Goal: Information Seeking & Learning: Understand process/instructions

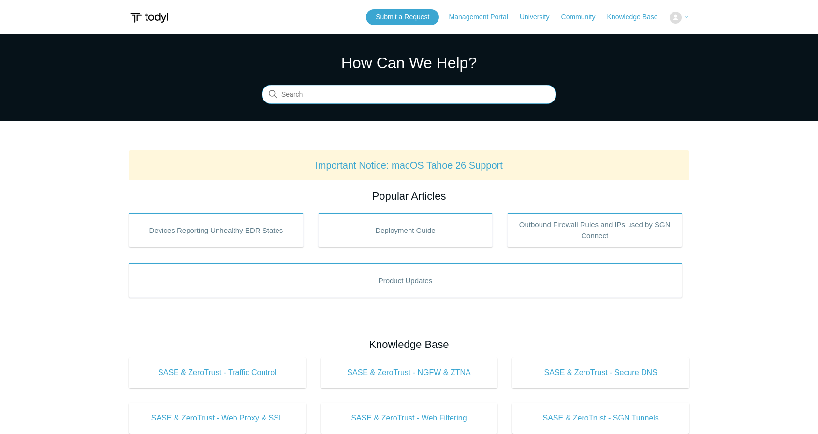
click at [337, 99] on input "Search" at bounding box center [408, 94] width 295 height 19
type input "intune"
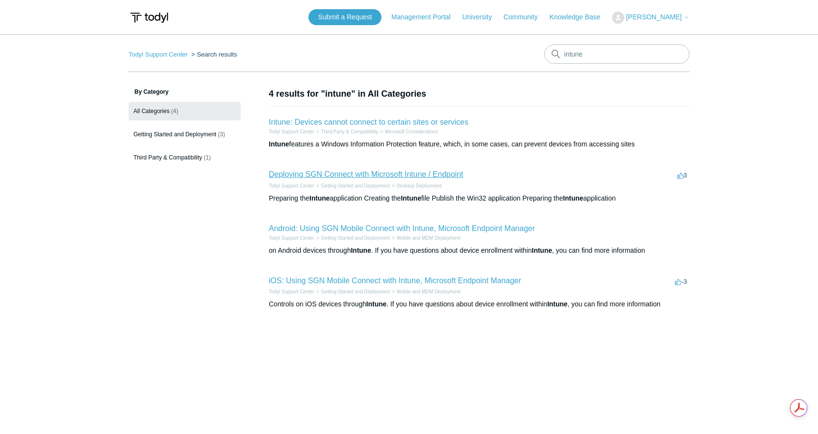
click at [371, 173] on link "Deploying SGN Connect with Microsoft Intune / Endpoint" at bounding box center [366, 174] width 194 height 8
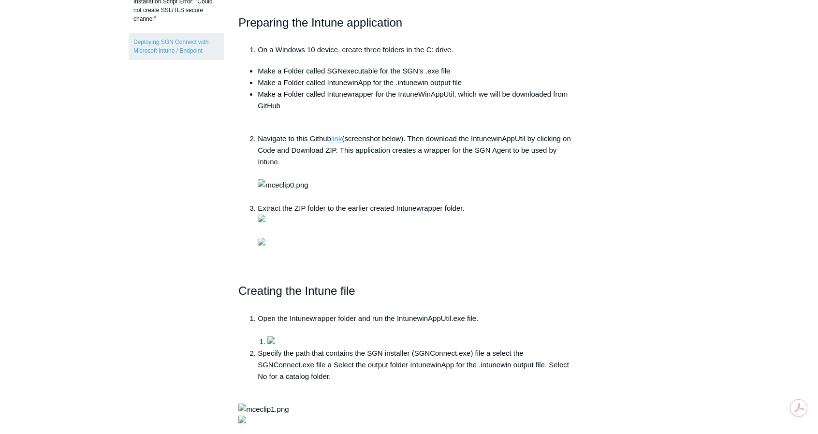
scroll to position [356, 0]
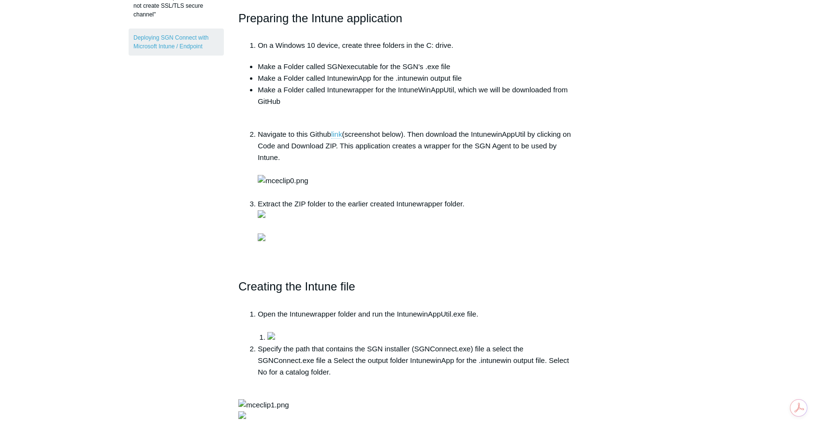
click at [341, 132] on link "link" at bounding box center [336, 134] width 11 height 9
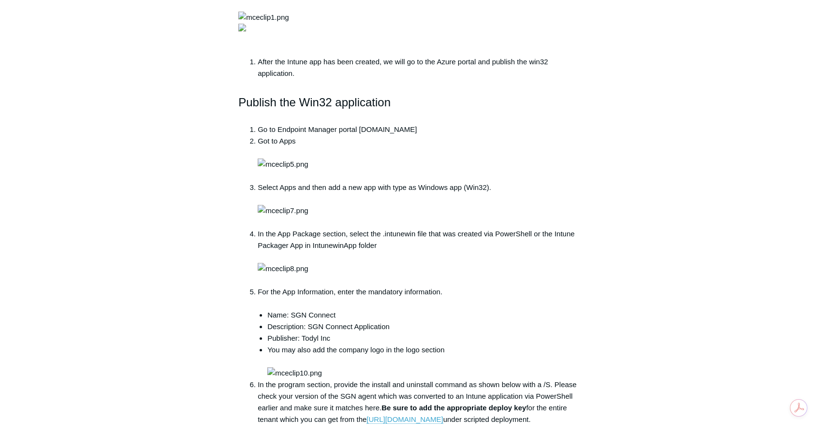
scroll to position [748, 0]
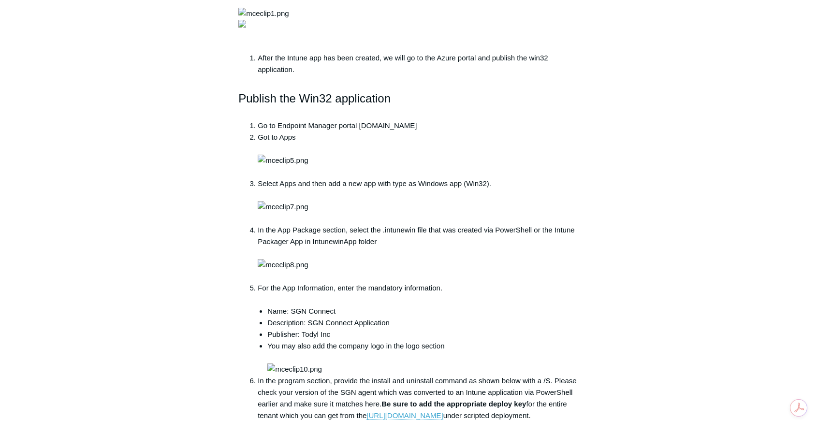
click at [99, 255] on main "Todyl Support Center Getting Started and Deployment Desktop Deployment Articles…" at bounding box center [409, 237] width 818 height 1900
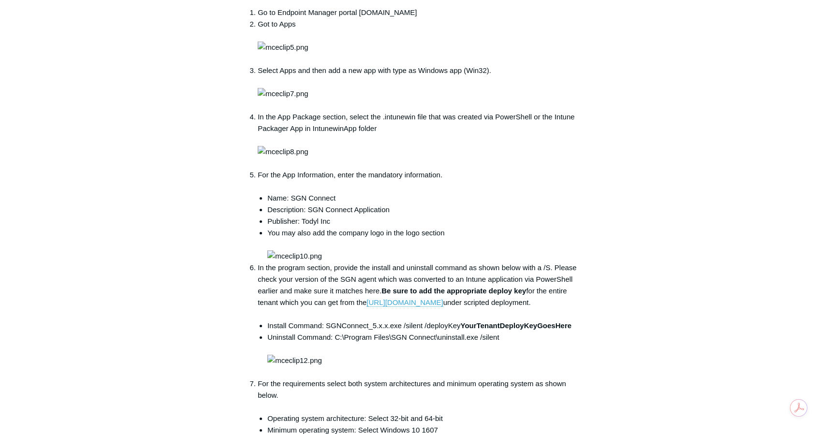
scroll to position [862, 0]
click at [764, 226] on main "Todyl Support Center Getting Started and Deployment Desktop Deployment Articles…" at bounding box center [409, 123] width 818 height 1900
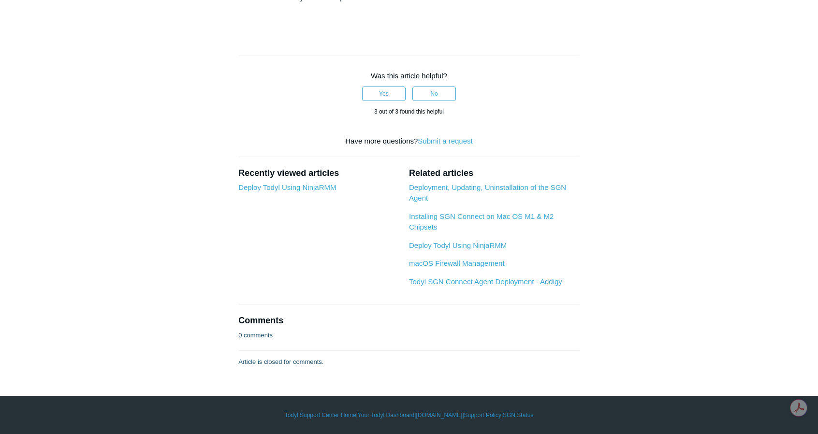
scroll to position [2205, 0]
drag, startPoint x: 460, startPoint y: 130, endPoint x: 327, endPoint y: 130, distance: 132.4
copy li "SGNConnect_5.x.x.exe /silent /deployKey"
drag, startPoint x: 506, startPoint y: 144, endPoint x: 335, endPoint y: 144, distance: 170.6
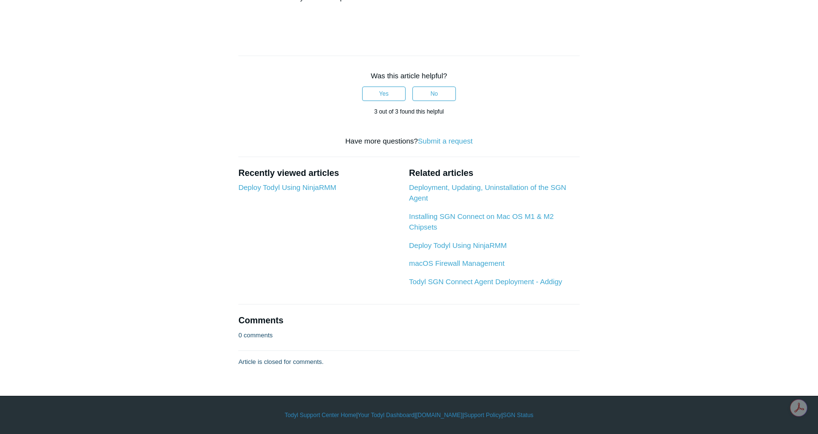
copy li "C:\Program Files\SGN Connect\uninstall.exe /silent"
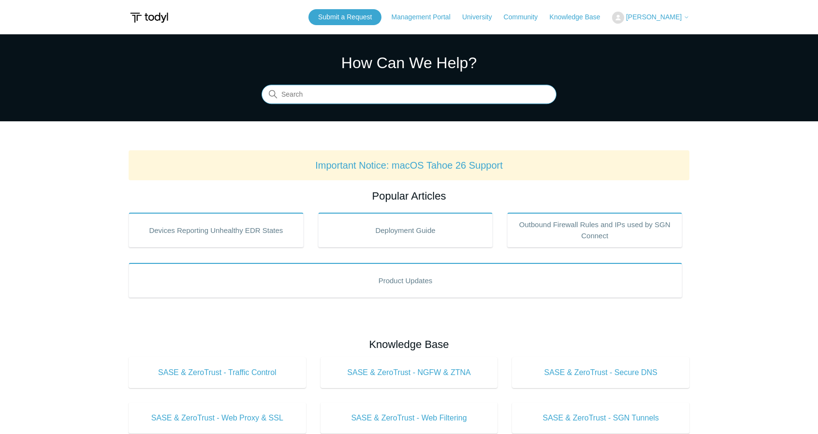
click at [338, 101] on input "Search" at bounding box center [408, 94] width 295 height 19
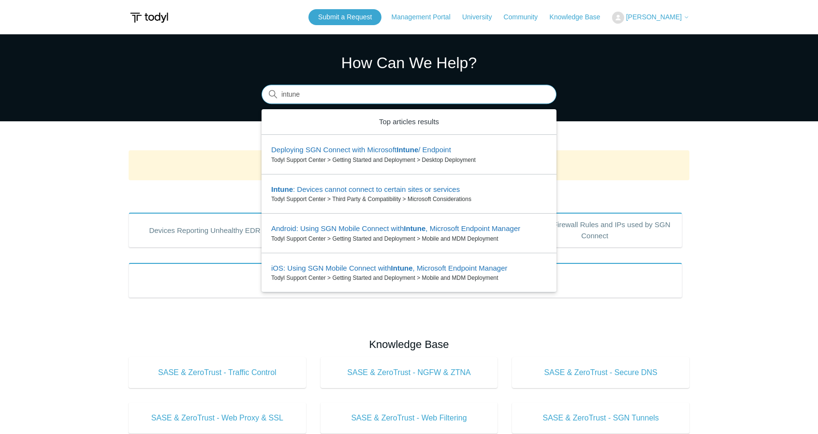
type input "intune"
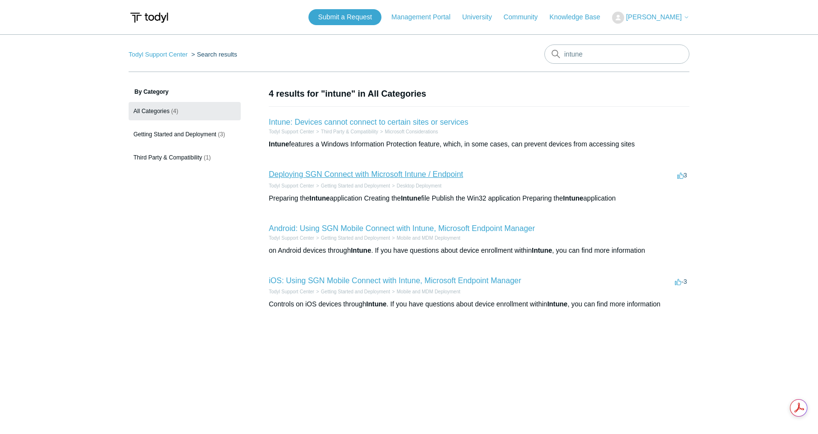
click at [432, 173] on link "Deploying SGN Connect with Microsoft Intune / Endpoint" at bounding box center [366, 174] width 194 height 8
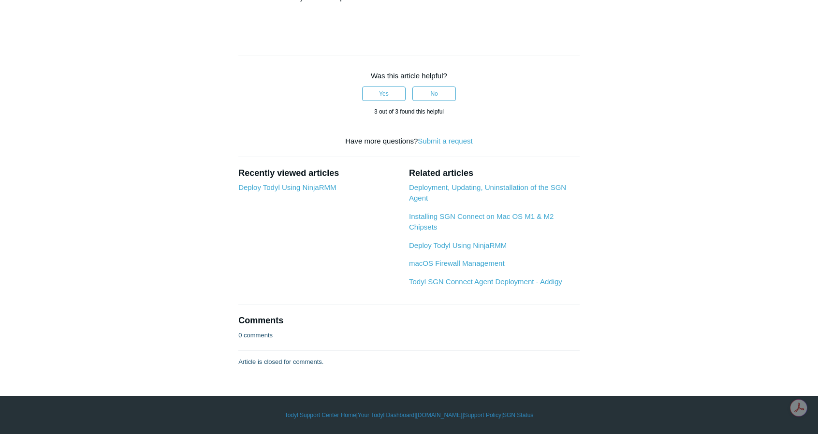
scroll to position [2129, 0]
drag, startPoint x: 326, startPoint y: 204, endPoint x: 460, endPoint y: 206, distance: 133.9
copy li "SGNConnect_5.x.x.exe /silent /deployKey"
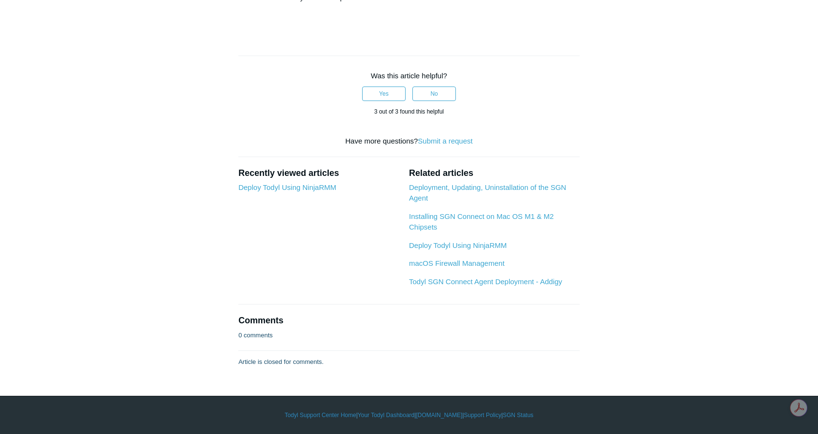
drag, startPoint x: 502, startPoint y: 161, endPoint x: 336, endPoint y: 162, distance: 165.8
copy li "C:\Program Files\SGN Connect\uninstall.exe /silent"
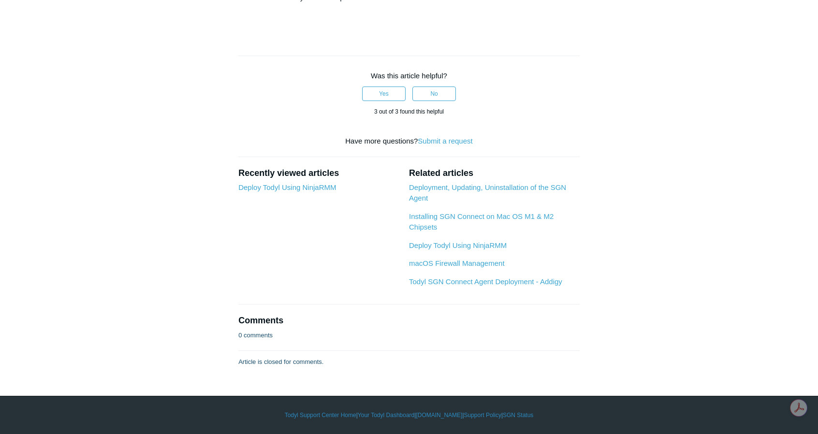
drag, startPoint x: 420, startPoint y: 105, endPoint x: 288, endPoint y: 107, distance: 132.4
copy li "C:\Program Files\SGN Connect\Current"
